Goal: Transaction & Acquisition: Purchase product/service

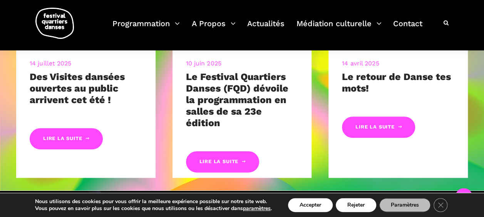
scroll to position [386, 0]
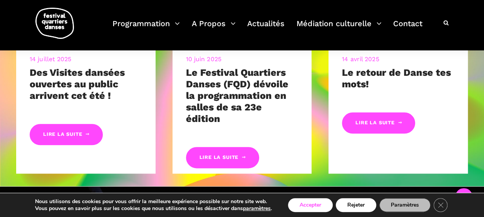
click at [313, 200] on button "Accepter" at bounding box center [310, 205] width 45 height 14
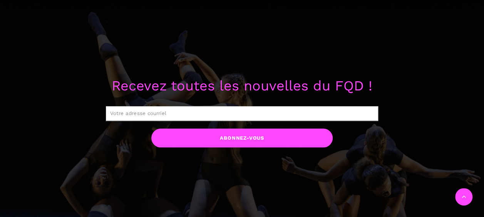
scroll to position [386, 0]
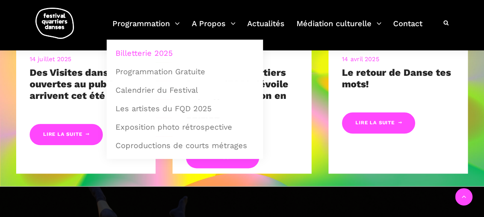
click at [149, 52] on link "Billetterie 2025" at bounding box center [185, 53] width 148 height 18
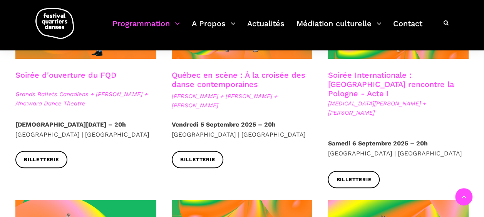
scroll to position [271, 0]
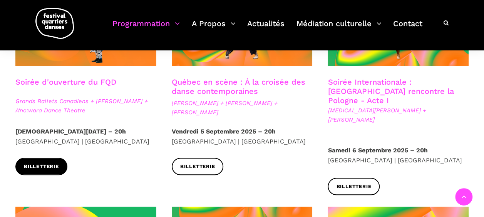
click at [41, 162] on link "Billetterie" at bounding box center [41, 166] width 52 height 17
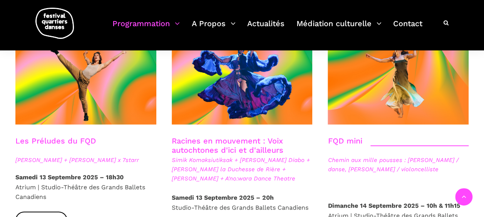
scroll to position [1131, 0]
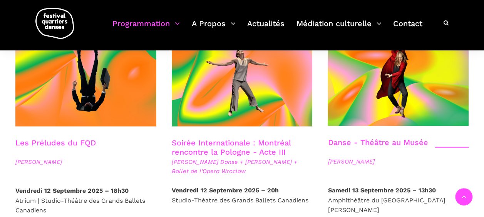
scroll to position [888, 0]
